Goal: Information Seeking & Learning: Learn about a topic

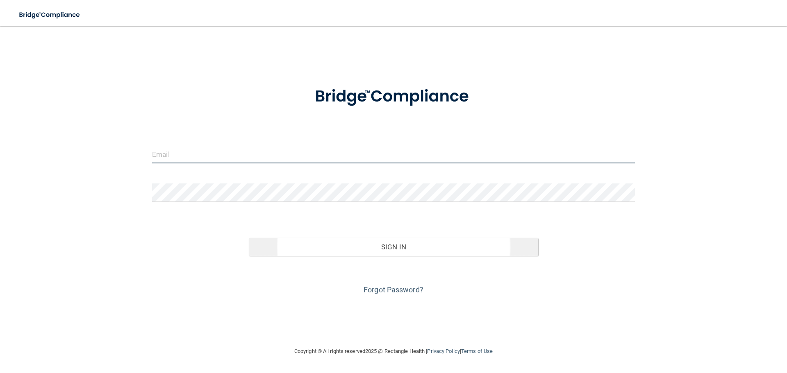
type input "[EMAIL_ADDRESS][DOMAIN_NAME]"
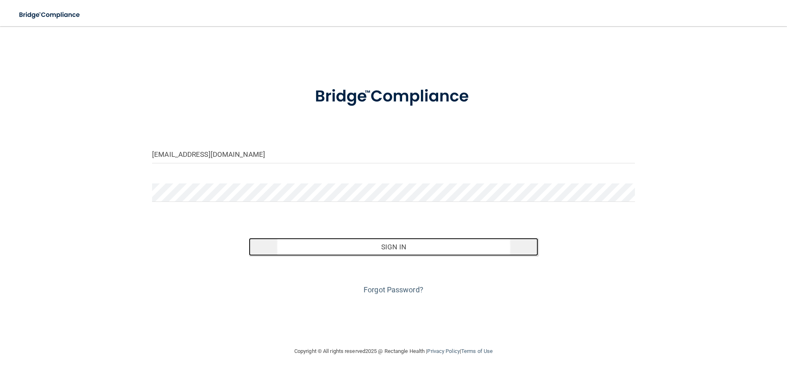
click at [401, 246] on button "Sign In" at bounding box center [394, 247] width 290 height 18
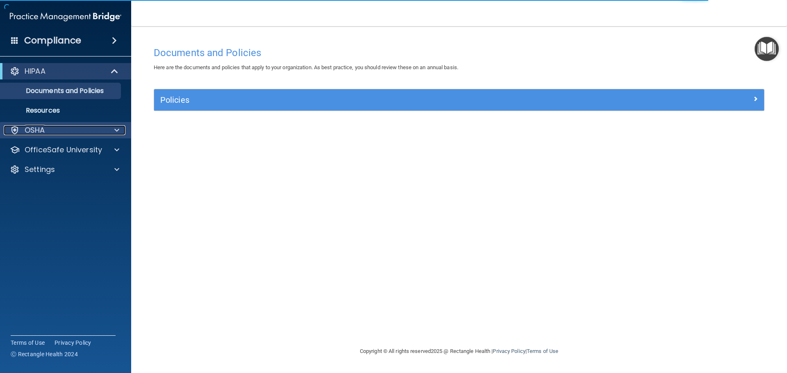
click at [23, 128] on div "OSHA" at bounding box center [55, 130] width 102 height 10
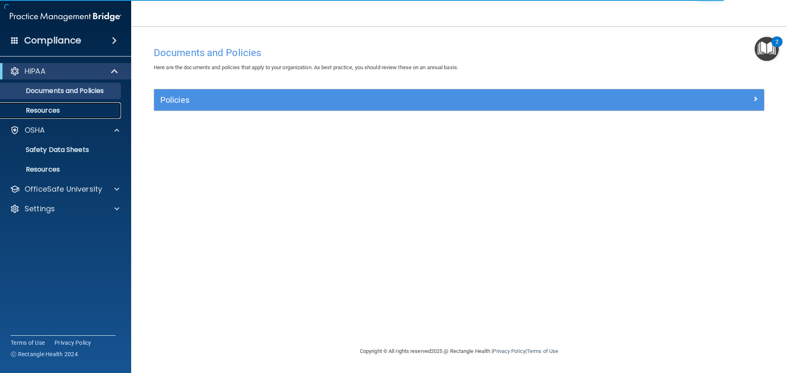
click at [37, 112] on p "Resources" at bounding box center [61, 111] width 112 height 8
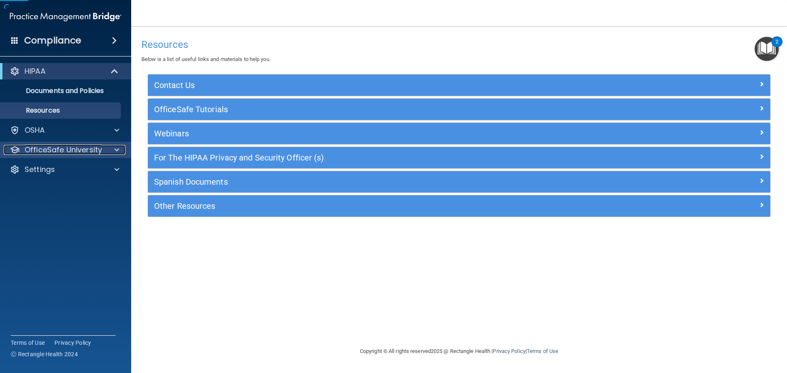
click at [55, 150] on p "OfficeSafe University" at bounding box center [63, 150] width 77 height 10
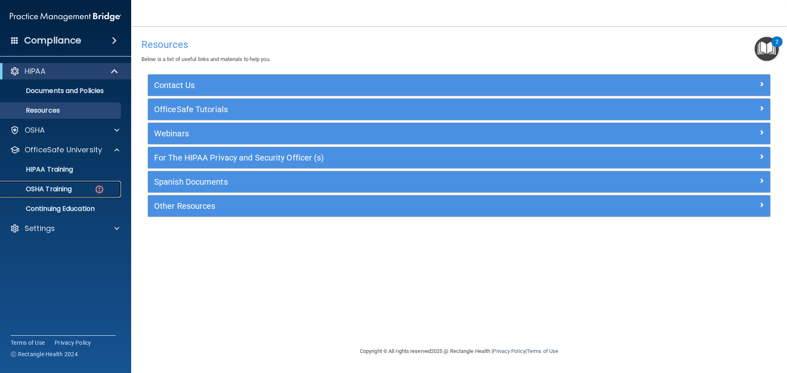
click at [56, 191] on p "OSHA Training" at bounding box center [38, 189] width 66 height 8
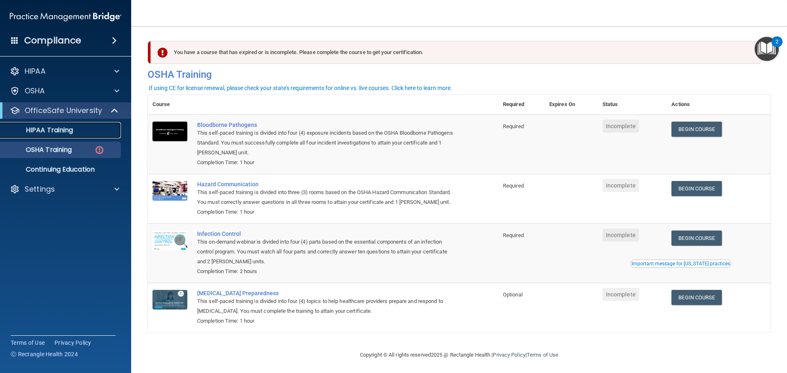
click at [80, 126] on div "HIPAA Training" at bounding box center [61, 130] width 112 height 8
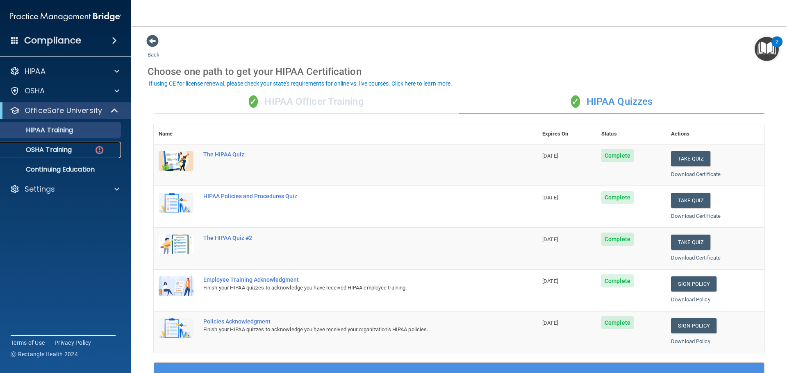
click at [54, 148] on p "OSHA Training" at bounding box center [38, 150] width 66 height 8
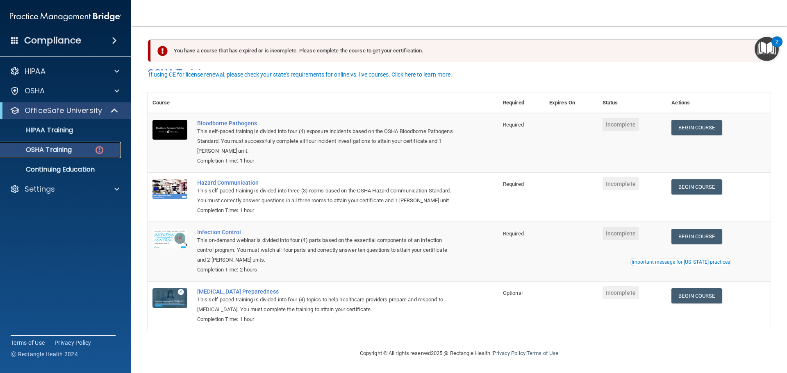
scroll to position [14, 0]
click at [711, 120] on link "Begin Course" at bounding box center [696, 127] width 50 height 15
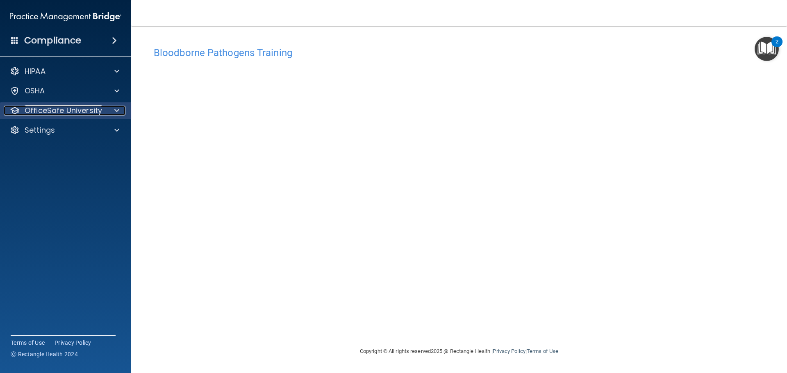
click at [55, 113] on p "OfficeSafe University" at bounding box center [63, 111] width 77 height 10
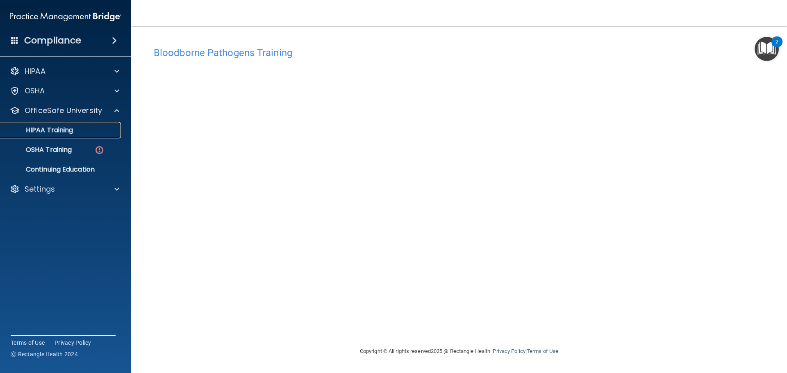
click at [54, 130] on p "HIPAA Training" at bounding box center [39, 130] width 68 height 8
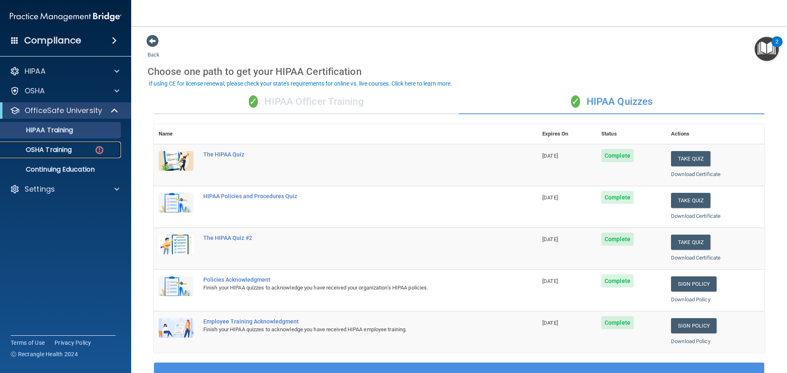
click at [41, 146] on p "OSHA Training" at bounding box center [38, 150] width 66 height 8
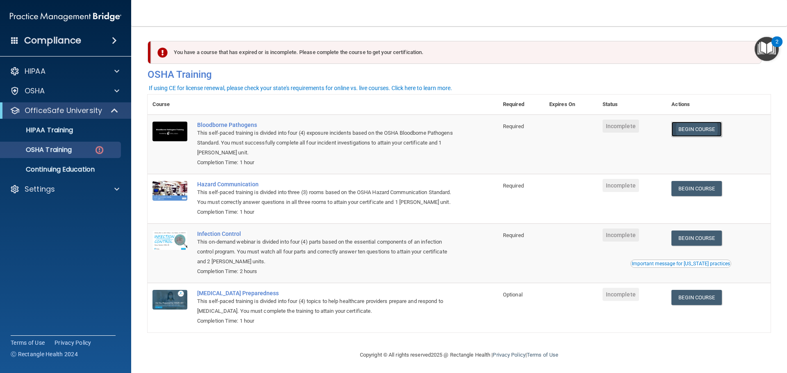
click at [701, 131] on link "Begin Course" at bounding box center [696, 129] width 50 height 15
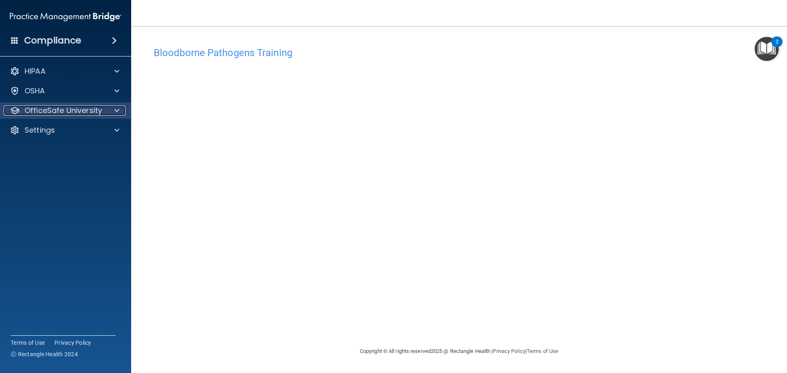
click at [71, 111] on p "OfficeSafe University" at bounding box center [63, 111] width 77 height 10
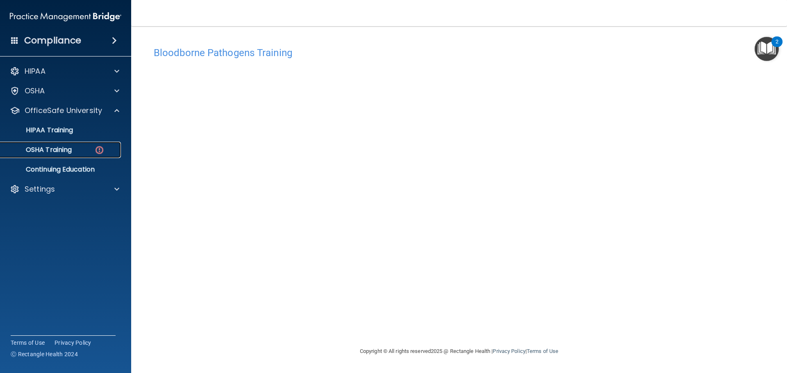
click at [55, 146] on p "OSHA Training" at bounding box center [38, 150] width 66 height 8
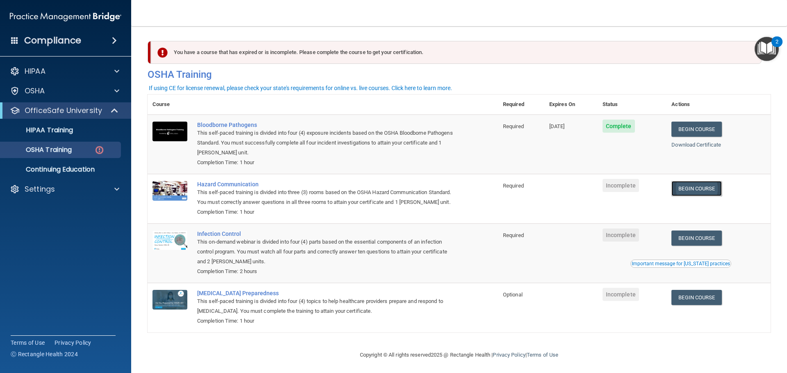
click at [701, 192] on link "Begin Course" at bounding box center [696, 188] width 50 height 15
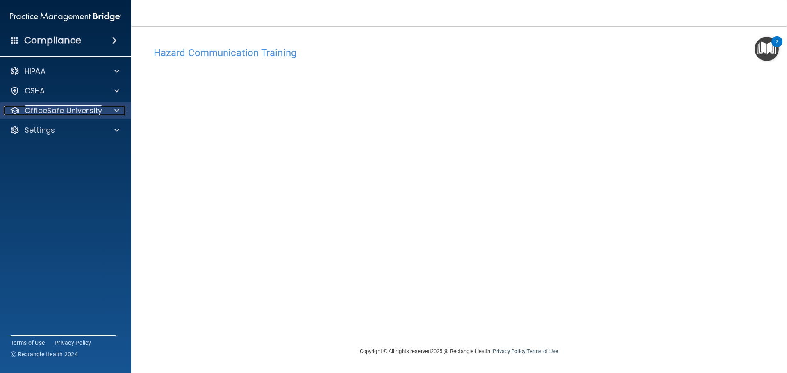
click at [34, 113] on p "OfficeSafe University" at bounding box center [63, 111] width 77 height 10
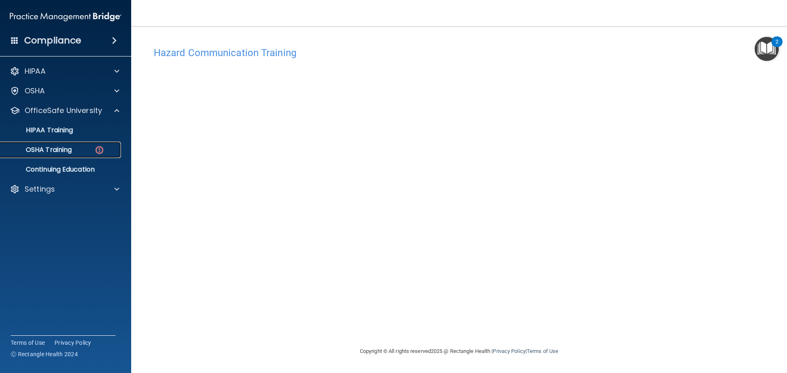
click at [34, 148] on p "OSHA Training" at bounding box center [38, 150] width 66 height 8
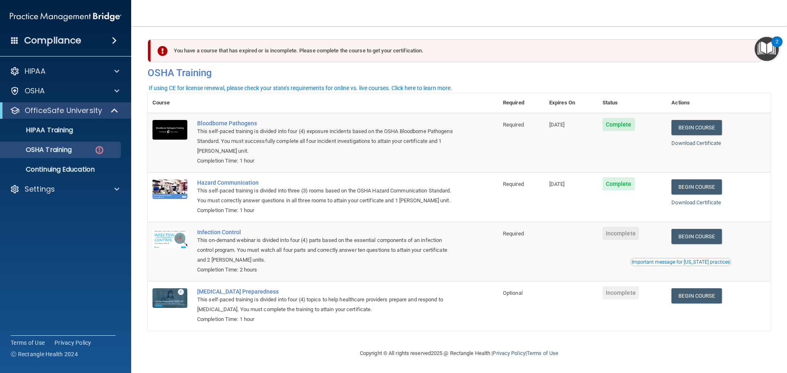
scroll to position [14, 0]
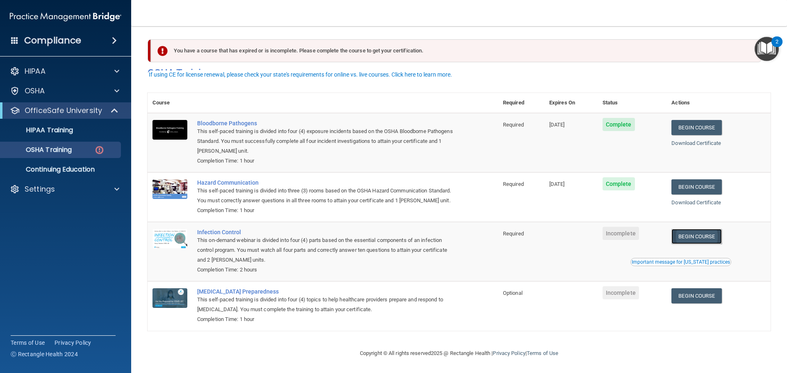
click at [715, 236] on link "Begin Course" at bounding box center [696, 236] width 50 height 15
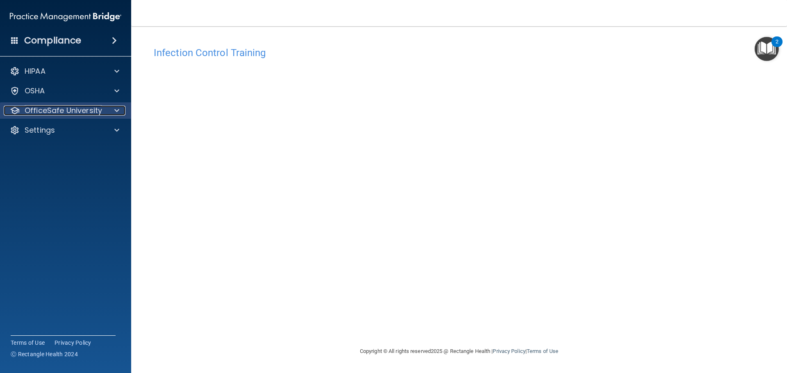
click at [50, 111] on p "OfficeSafe University" at bounding box center [63, 111] width 77 height 10
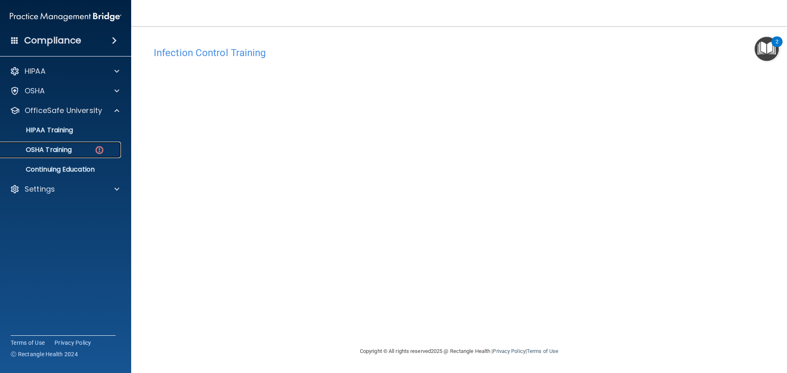
click at [30, 151] on p "OSHA Training" at bounding box center [38, 150] width 66 height 8
